Goal: Task Accomplishment & Management: Manage account settings

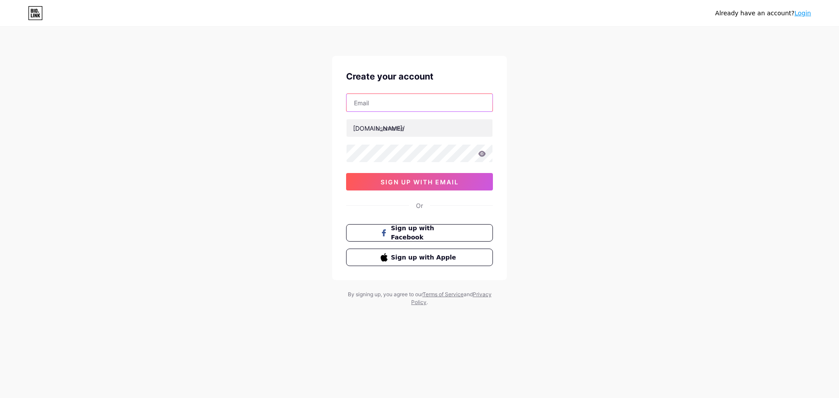
click at [395, 107] on input "text" at bounding box center [419, 102] width 146 height 17
type input "[EMAIL_ADDRESS][DOMAIN_NAME]"
click at [393, 128] on input "text" at bounding box center [419, 127] width 146 height 17
type input "candoocleaning"
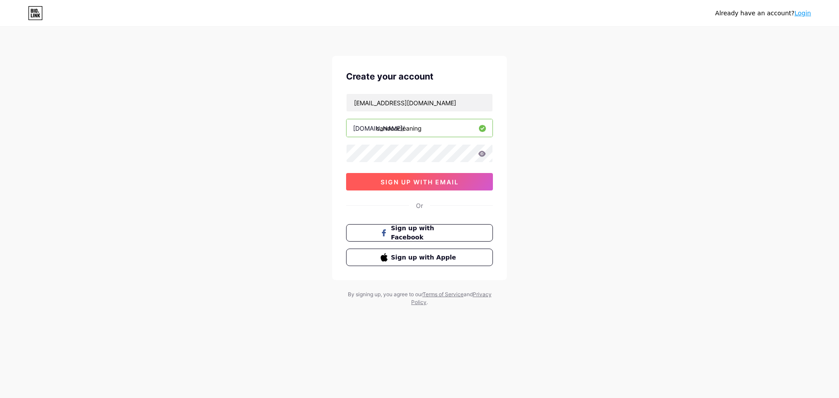
click at [409, 182] on span "sign up with email" at bounding box center [419, 181] width 78 height 7
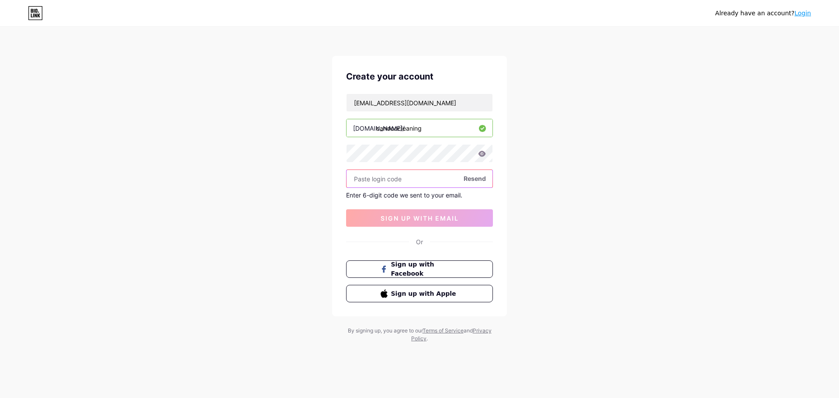
paste input "299745"
type input "299745"
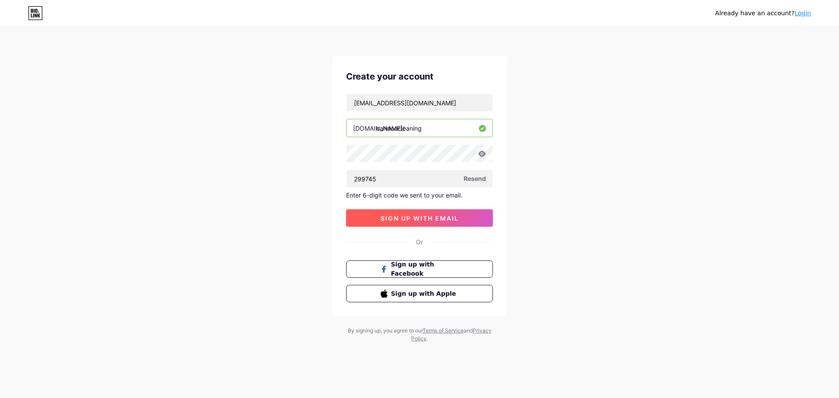
click at [425, 216] on span "sign up with email" at bounding box center [419, 217] width 78 height 7
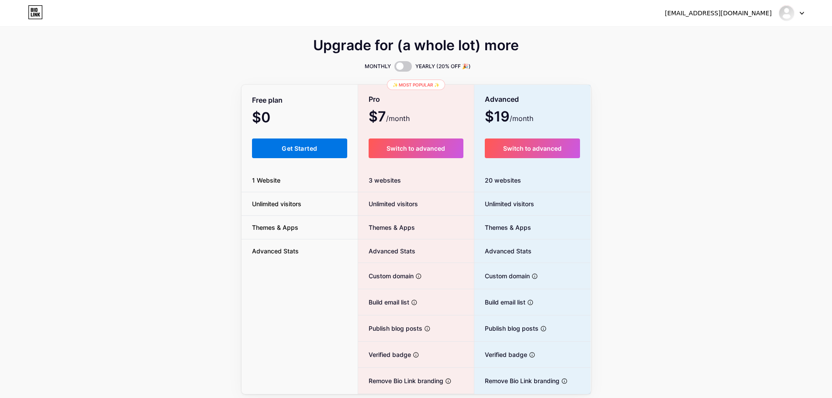
click at [270, 150] on button "Get Started" at bounding box center [300, 148] width 96 height 20
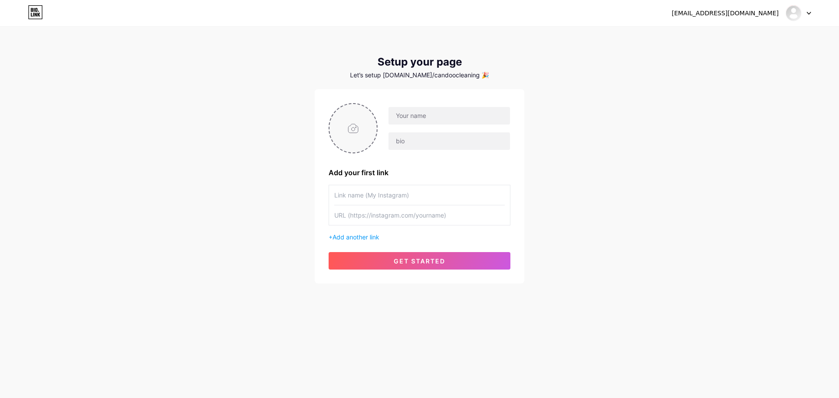
click at [356, 129] on input "file" at bounding box center [352, 128] width 47 height 48
type input "C:\fakepath\CANDOO CLEANIN GLOGO.png"
drag, startPoint x: 419, startPoint y: 120, endPoint x: 424, endPoint y: 119, distance: 4.8
click at [422, 119] on input "text" at bounding box center [448, 115] width 121 height 17
type input "c"
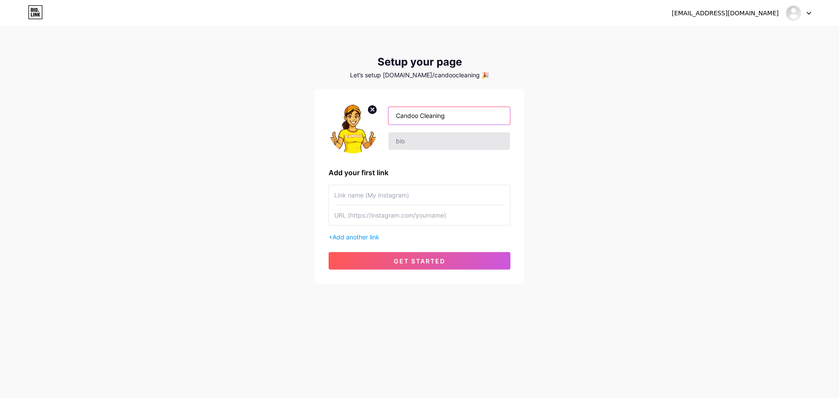
type input "Candoo Cleaning"
click at [425, 143] on input "text" at bounding box center [448, 140] width 121 height 17
paste input "Cleaning So Good, Your Mother Will Notice"
type input "Cleaning So Good, Your Mother Will Notice"
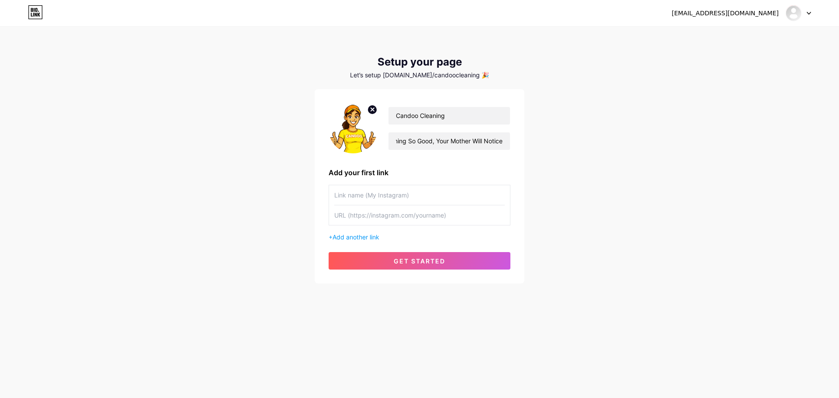
click at [384, 197] on input "text" at bounding box center [419, 195] width 170 height 20
click at [388, 226] on div "+ Add another link" at bounding box center [419, 213] width 182 height 57
click at [370, 214] on input "text" at bounding box center [419, 215] width 170 height 20
click at [373, 190] on input "text" at bounding box center [419, 195] width 170 height 20
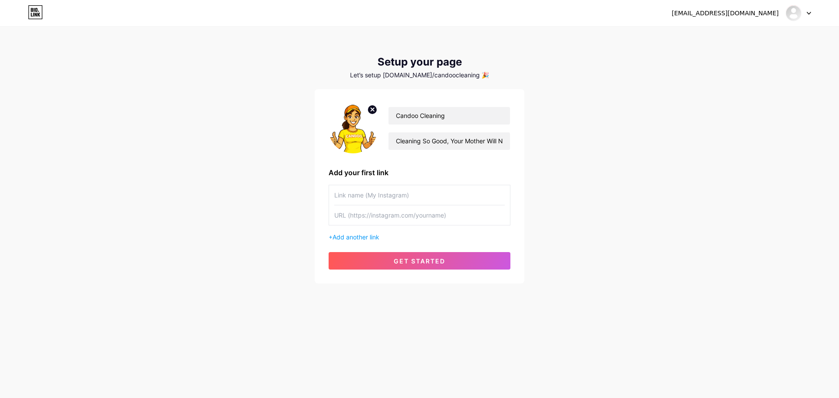
click at [374, 217] on input "text" at bounding box center [419, 215] width 170 height 20
paste input "[URL][DOMAIN_NAME]"
type input "[URL][DOMAIN_NAME]"
click at [361, 196] on input "text" at bounding box center [419, 195] width 170 height 20
type input "c"
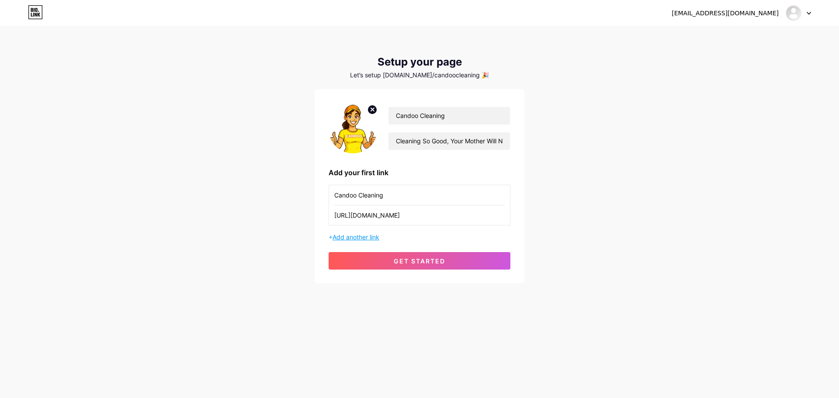
type input "Candoo Cleaning"
click at [373, 238] on span "Add another link" at bounding box center [355, 236] width 47 height 7
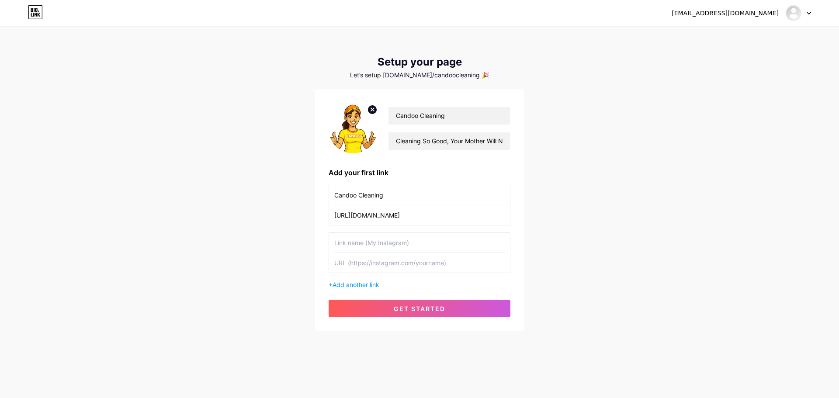
click at [365, 259] on input "text" at bounding box center [419, 263] width 170 height 20
paste input "[URL][DOMAIN_NAME]"
type input "[URL][DOMAIN_NAME]"
click at [362, 232] on div "Candoo Cleaning [URL][DOMAIN_NAME] [URL][DOMAIN_NAME] + Add another link" at bounding box center [419, 237] width 182 height 104
click at [363, 240] on input "text" at bounding box center [419, 243] width 170 height 20
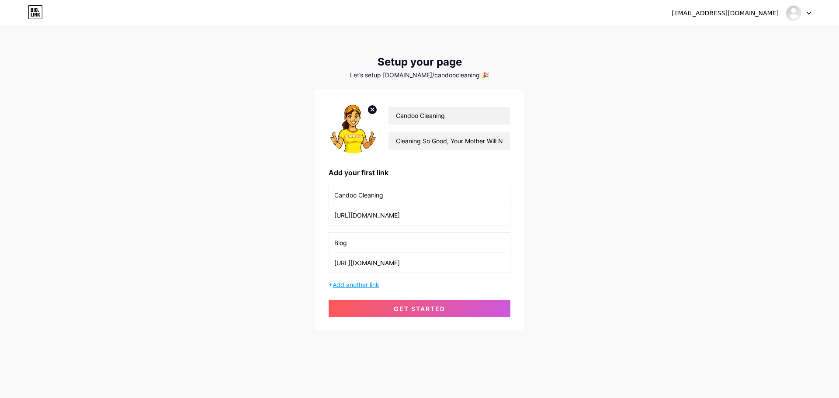
type input "Blog"
click at [371, 286] on span "Add another link" at bounding box center [355, 284] width 47 height 7
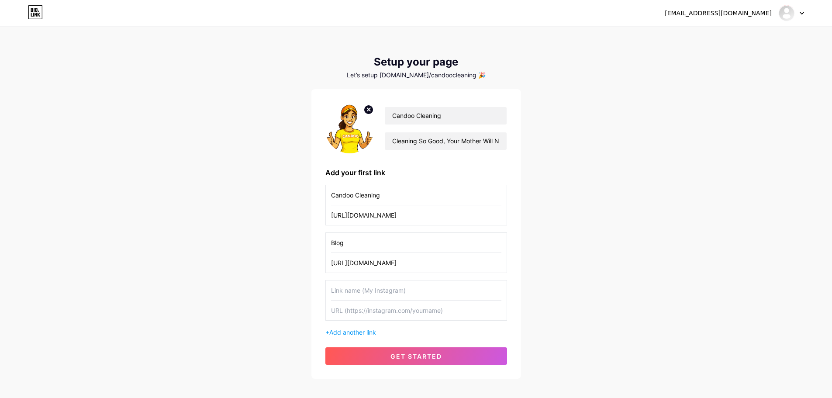
click at [374, 313] on input "text" at bounding box center [416, 311] width 170 height 20
paste input "[URL][DOMAIN_NAME]"
type input "[URL][DOMAIN_NAME]"
click at [363, 289] on input "text" at bounding box center [416, 290] width 170 height 20
click at [389, 311] on input "[URL][DOMAIN_NAME]" at bounding box center [416, 311] width 170 height 20
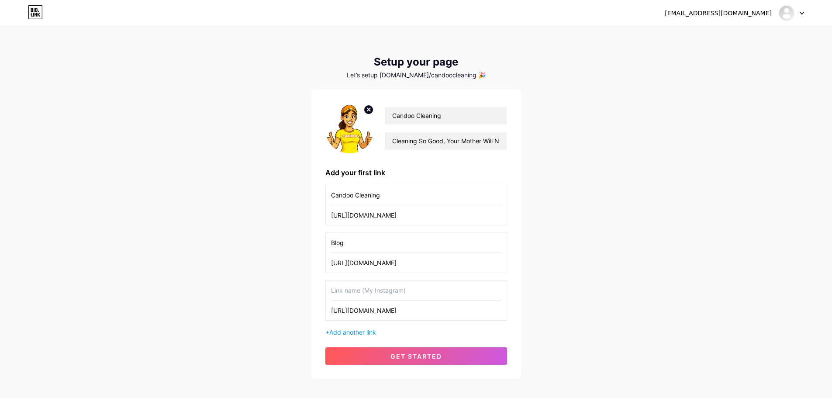
click at [389, 311] on input "[URL][DOMAIN_NAME]" at bounding box center [416, 311] width 170 height 20
paste input "[URL][DOMAIN_NAME]"
type input "[URL][DOMAIN_NAME]"
click at [341, 288] on input "text" at bounding box center [416, 290] width 170 height 20
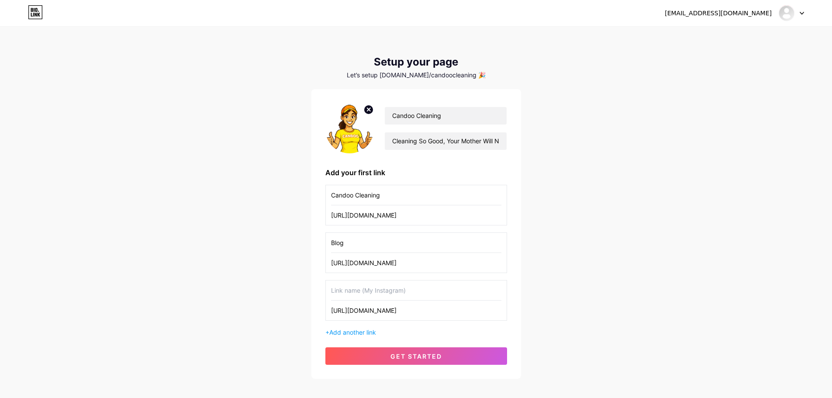
click at [367, 297] on input "text" at bounding box center [416, 290] width 170 height 20
type input "Services"
click at [399, 358] on span "get started" at bounding box center [416, 355] width 52 height 7
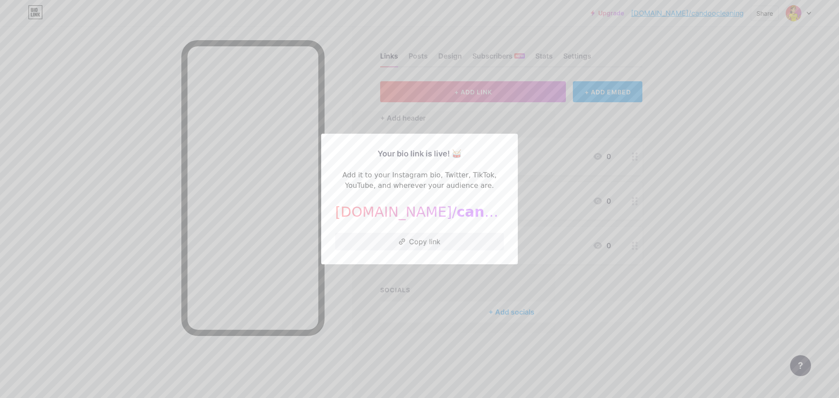
click at [342, 311] on div at bounding box center [419, 199] width 839 height 398
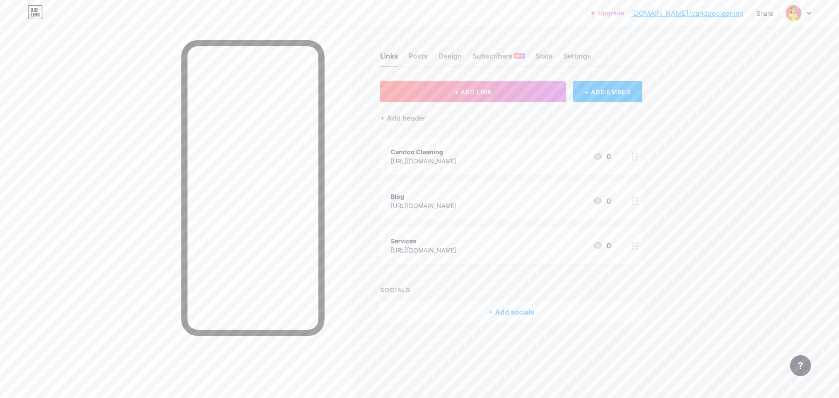
click at [484, 315] on div "+ Add socials" at bounding box center [511, 311] width 262 height 21
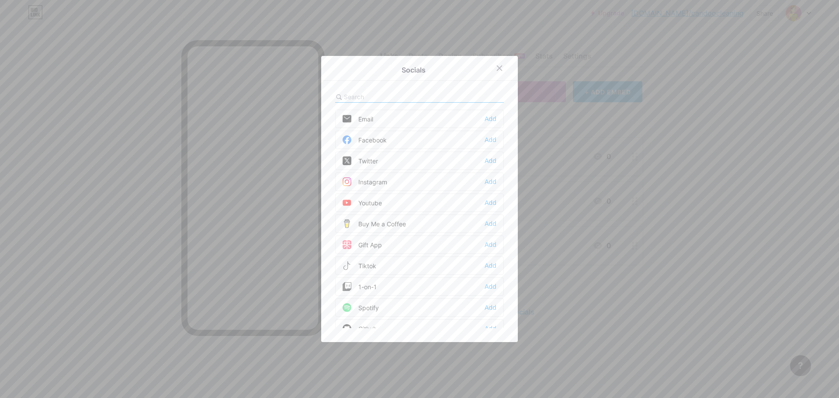
click at [371, 119] on div "Email Add" at bounding box center [419, 119] width 169 height 18
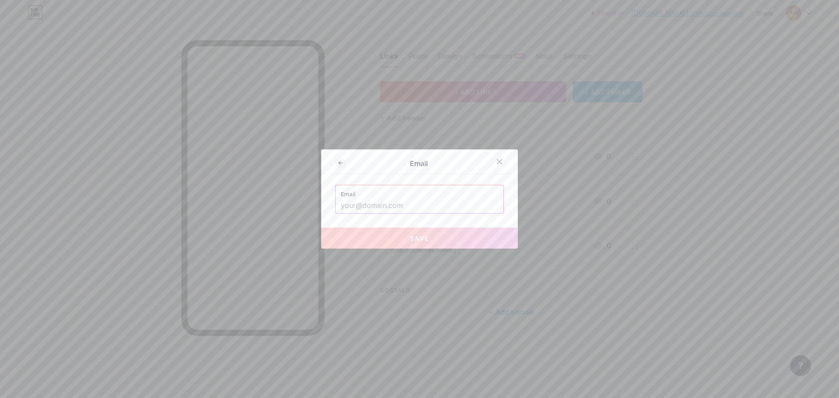
click at [373, 201] on input "text" at bounding box center [419, 205] width 157 height 15
paste input "[EMAIL_ADDRESS][DOMAIN_NAME]"
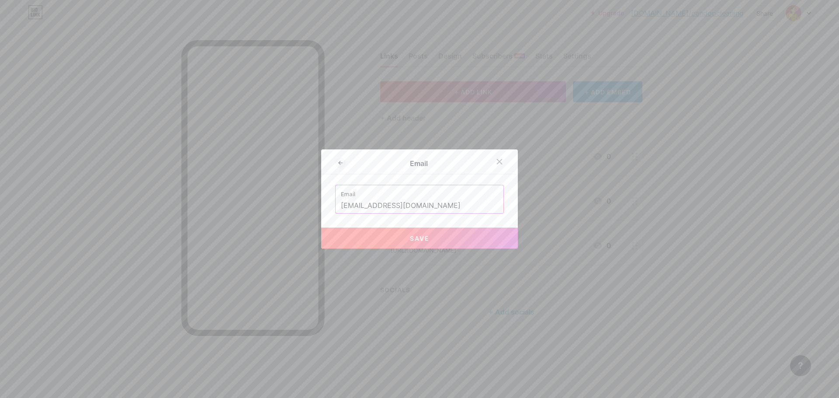
click at [381, 241] on button "Save" at bounding box center [419, 238] width 197 height 21
type input "mailto:[EMAIL_ADDRESS][DOMAIN_NAME]"
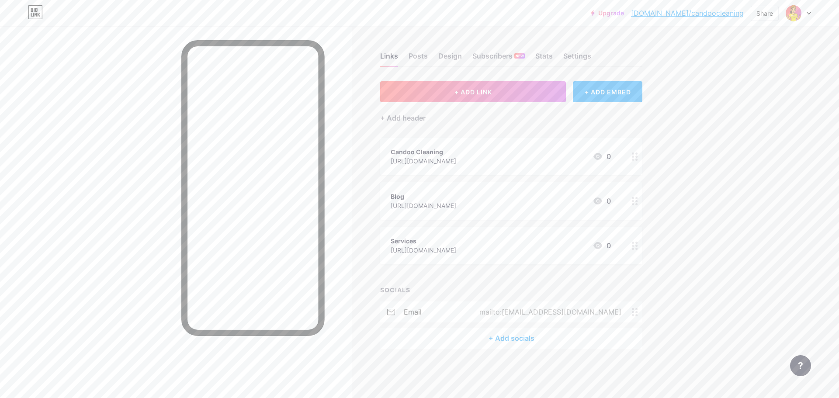
click at [493, 332] on div "+ Add socials" at bounding box center [511, 338] width 262 height 21
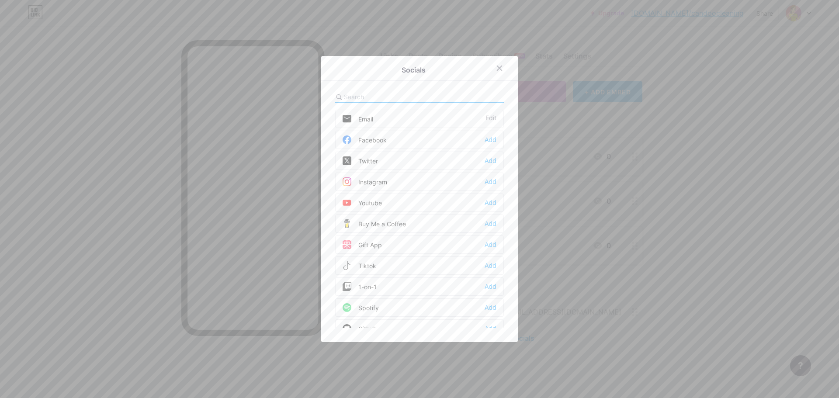
click at [381, 142] on div "Facebook" at bounding box center [364, 139] width 44 height 9
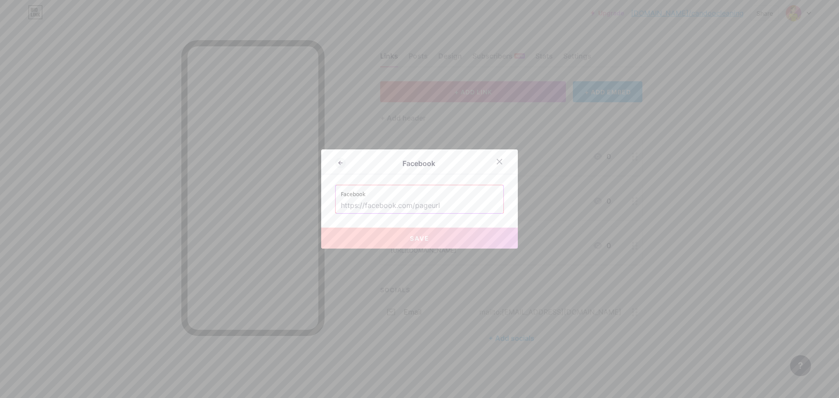
click at [352, 200] on input "text" at bounding box center [419, 205] width 157 height 15
paste input "[URL][DOMAIN_NAME][DOMAIN_NAME]"
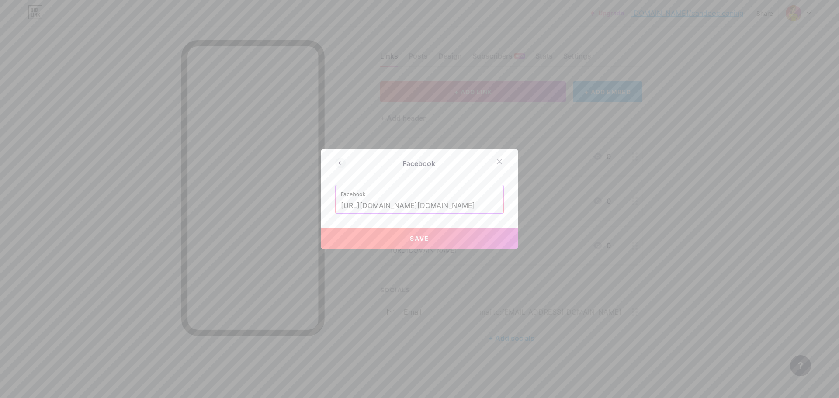
type input "[URL][DOMAIN_NAME][DOMAIN_NAME]"
click at [368, 231] on button "Save" at bounding box center [419, 238] width 197 height 21
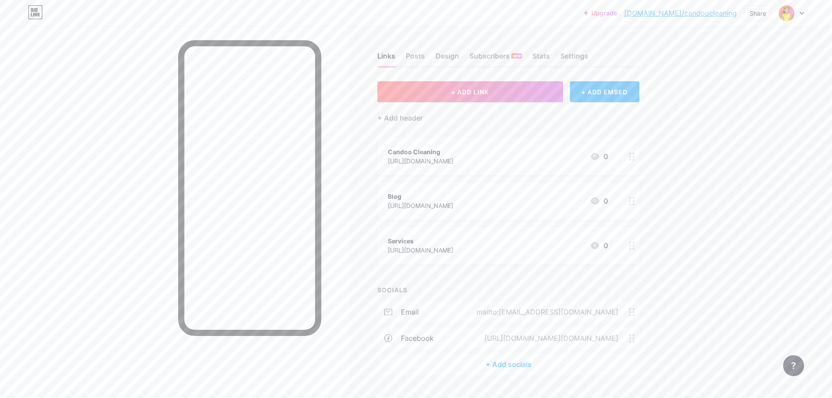
click at [504, 360] on div "+ Add socials" at bounding box center [508, 364] width 262 height 21
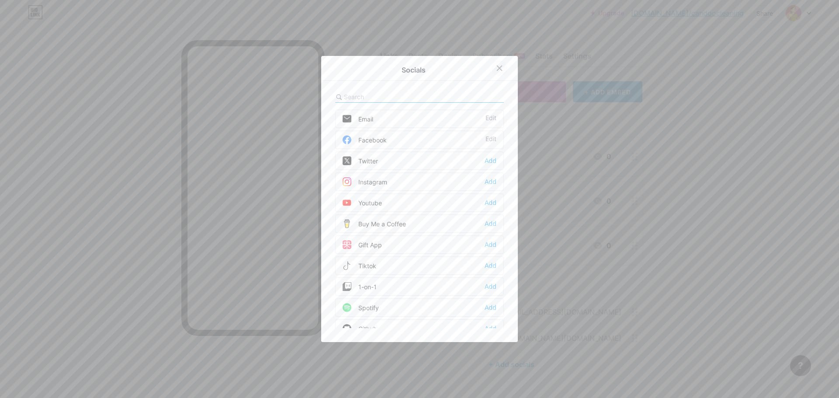
click at [496, 66] on icon at bounding box center [499, 68] width 7 height 7
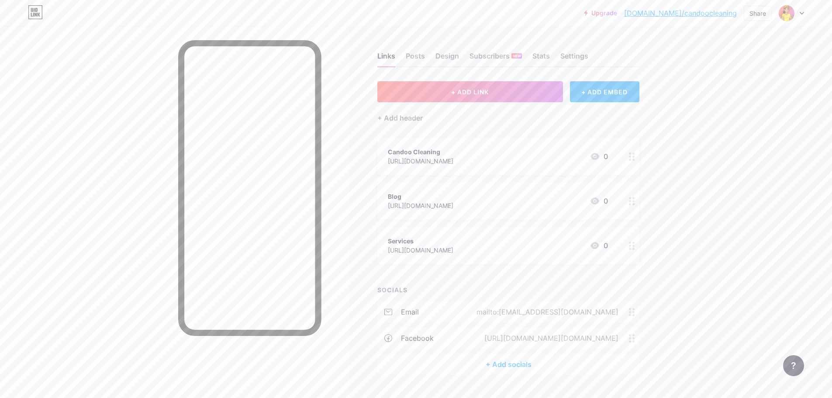
click at [697, 12] on link "[DOMAIN_NAME]/candoocleaning" at bounding box center [680, 13] width 113 height 10
